Goal: Information Seeking & Learning: Find specific fact

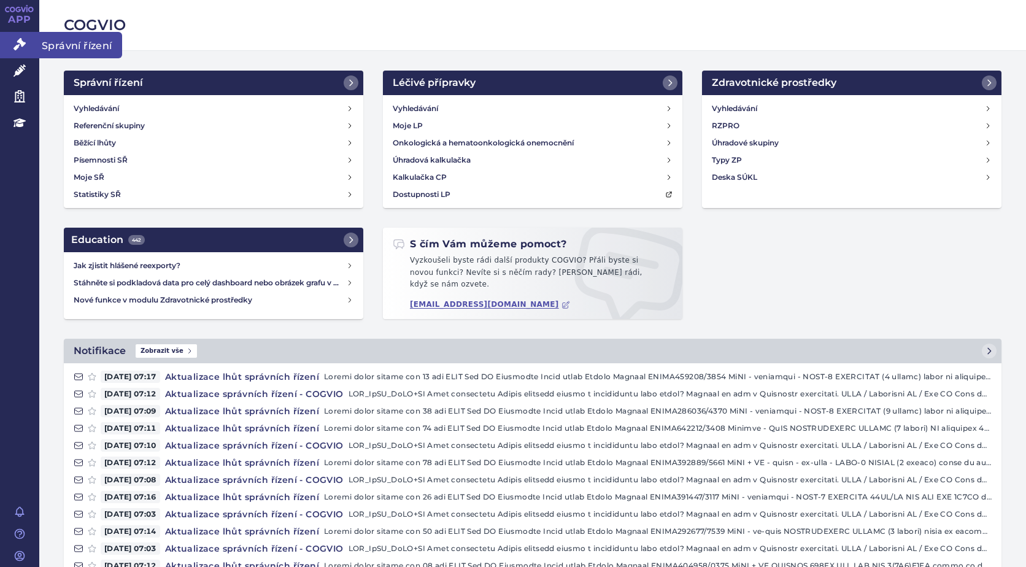
click at [17, 47] on icon at bounding box center [20, 44] width 12 height 12
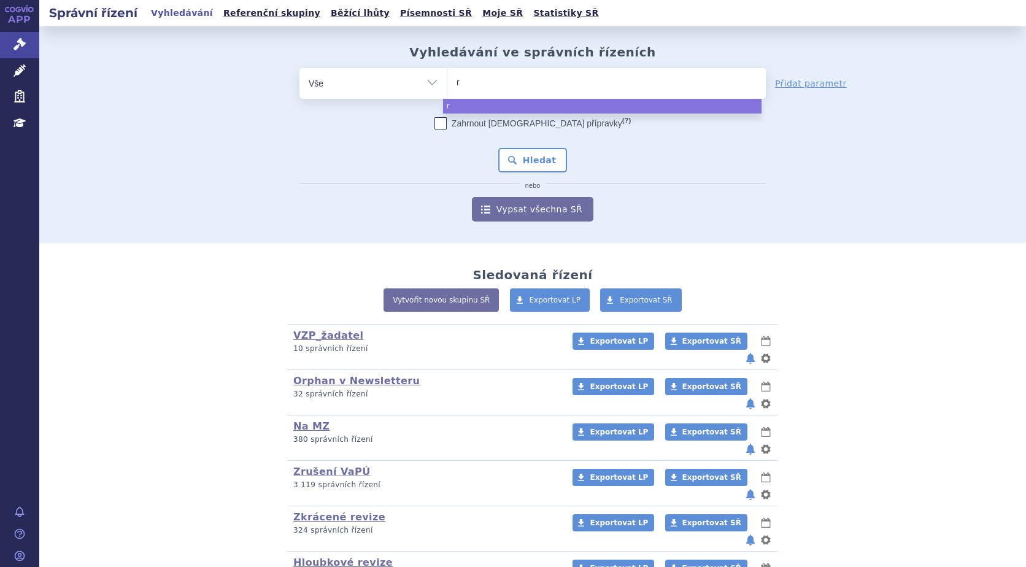
type input "ry"
type input "ryb"
type input "rybre"
type input "rybrev"
type input "rybreva"
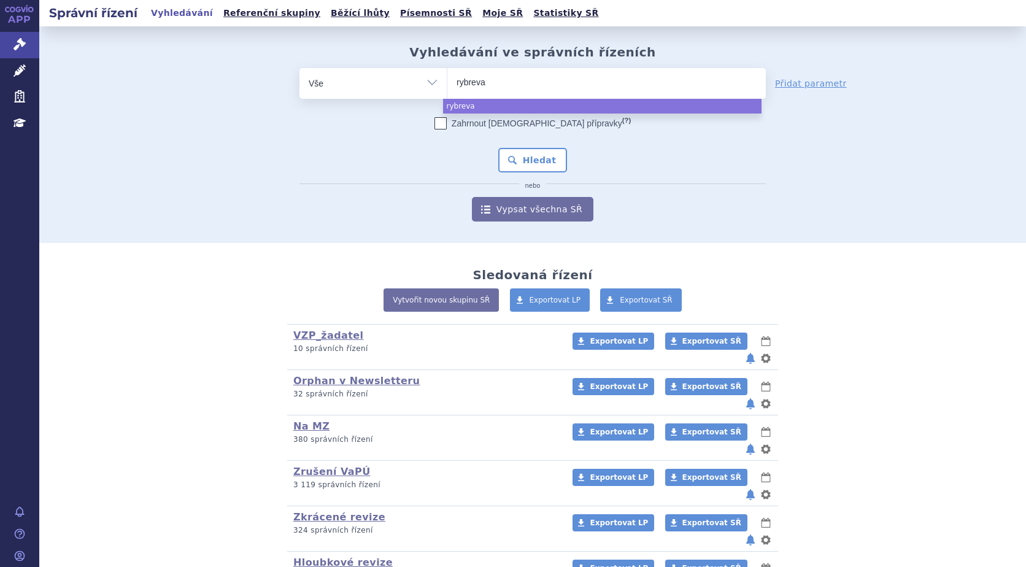
type input "rybrevan"
type input "rybrevant"
select select "rybrevant"
click at [527, 166] on button "Hledat" at bounding box center [532, 160] width 69 height 25
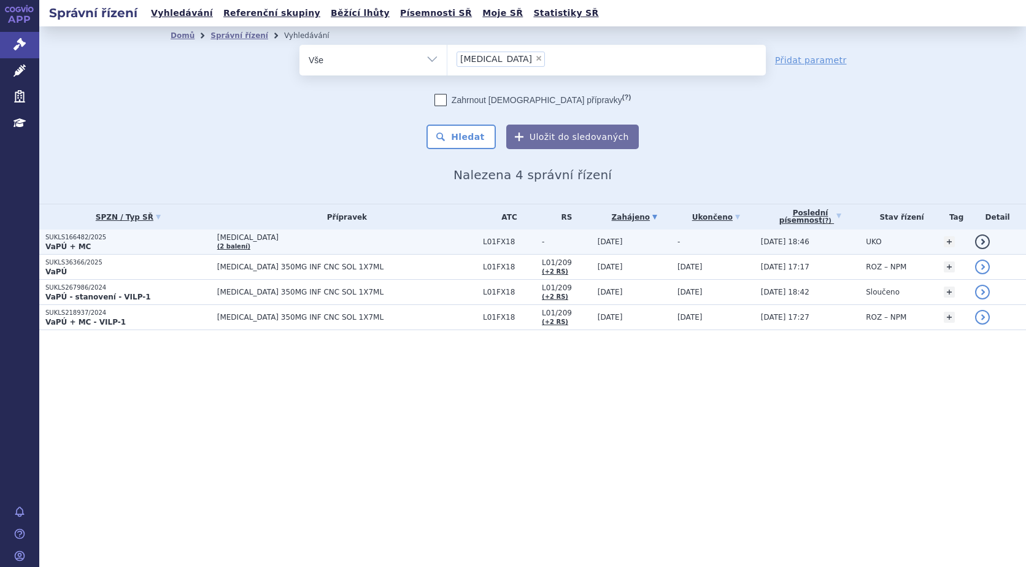
click at [77, 239] on p "SUKLS166482/2025" at bounding box center [128, 237] width 166 height 9
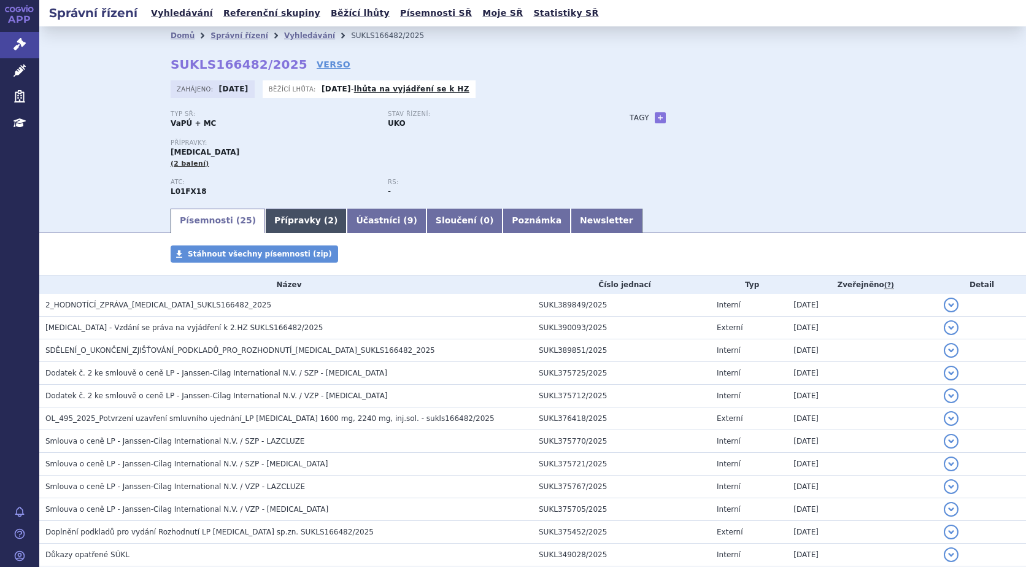
click at [274, 223] on link "Přípravky ( 2 )" at bounding box center [306, 221] width 82 height 25
